Goal: Navigation & Orientation: Go to known website

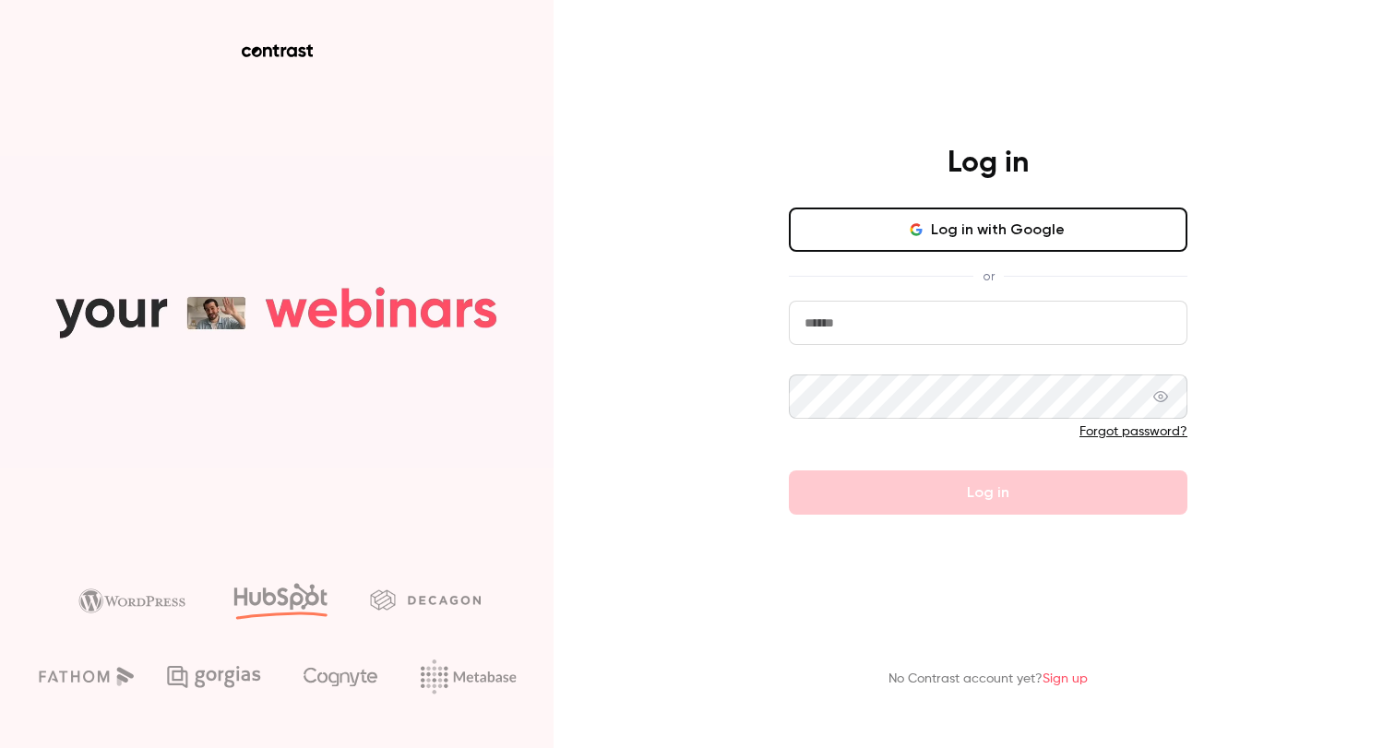
click at [966, 224] on button "Log in with Google" at bounding box center [988, 230] width 398 height 44
